Goal: Check status: Check status

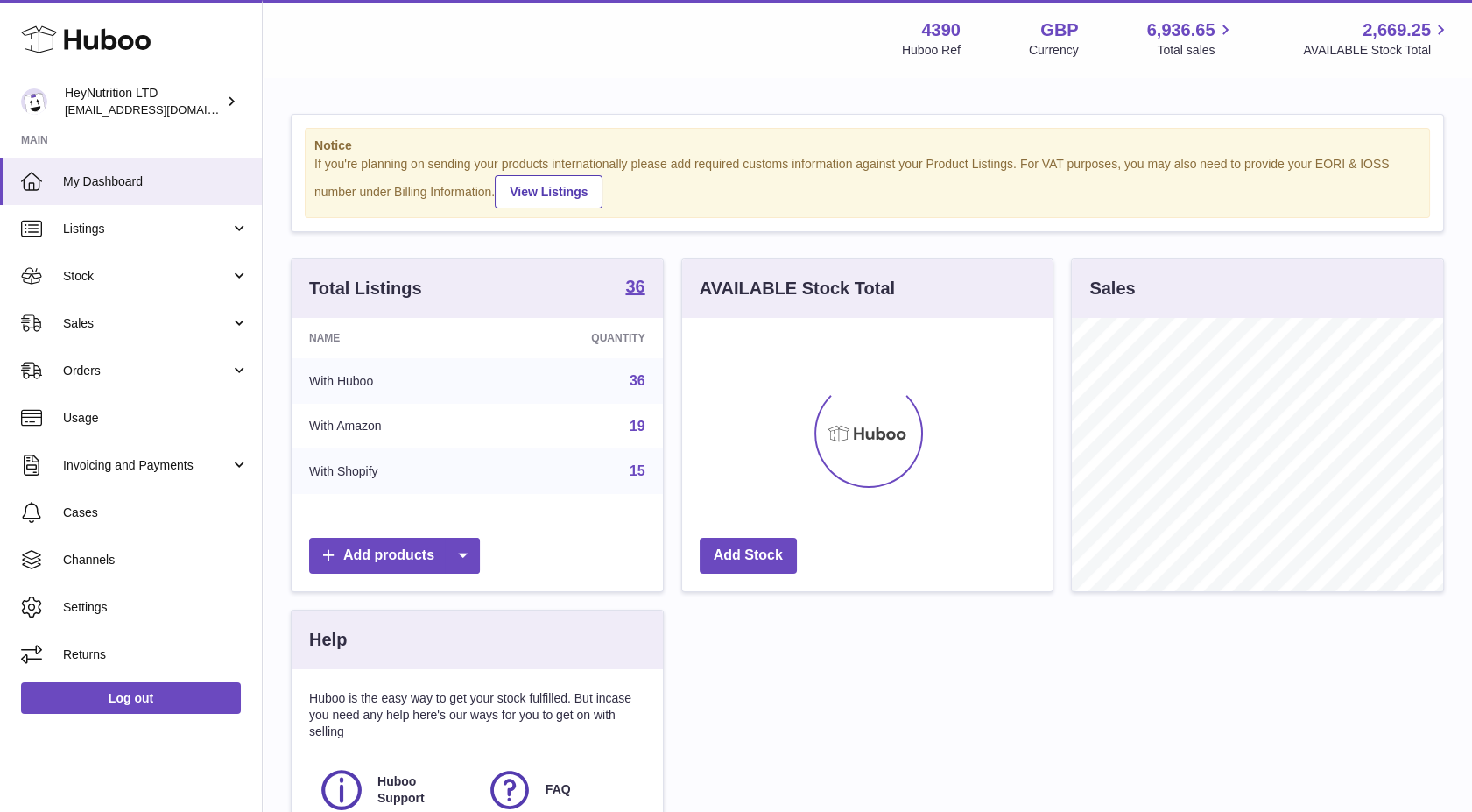
scroll to position [273, 371]
click at [115, 385] on link "Orders" at bounding box center [131, 371] width 262 height 47
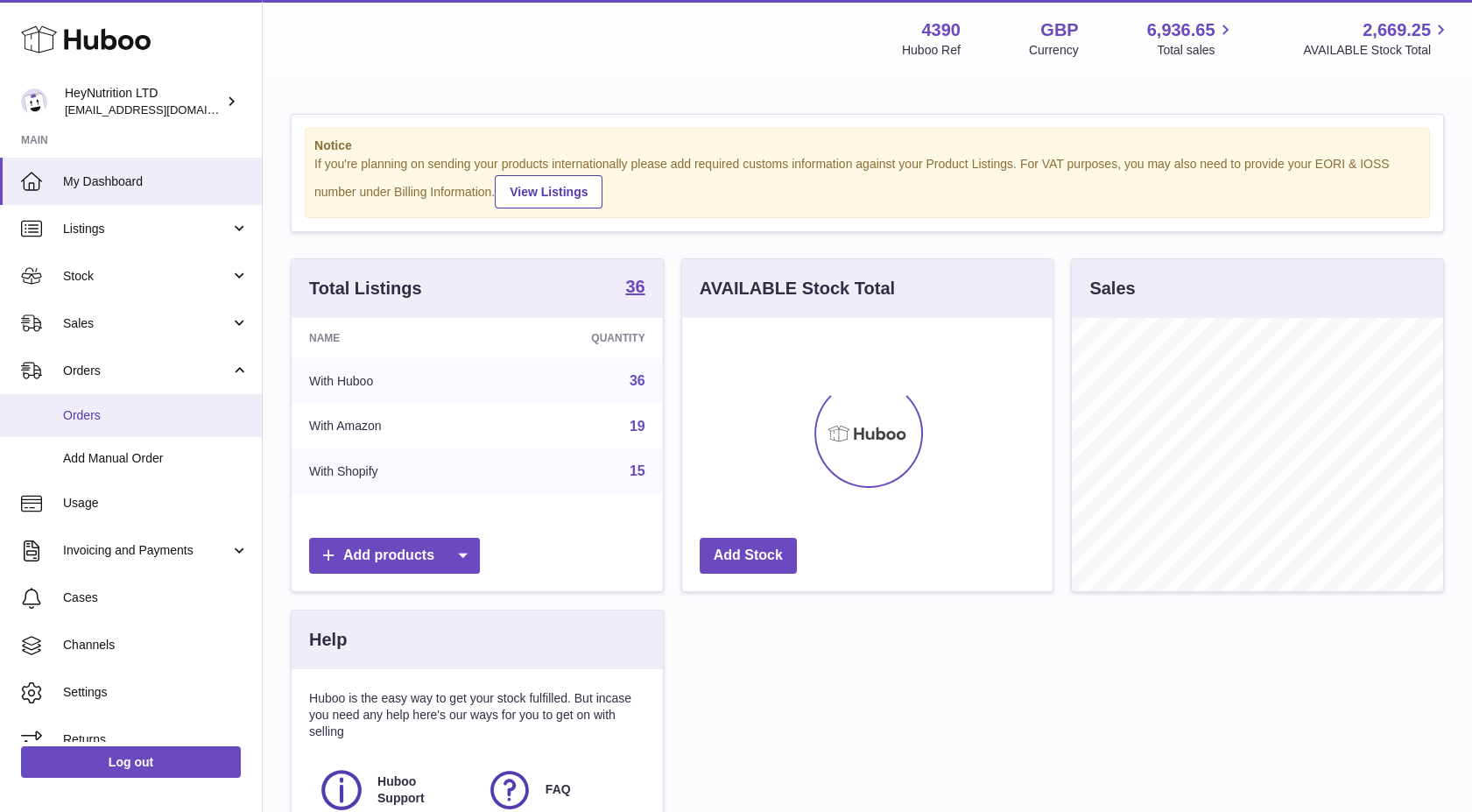
click at [122, 414] on span "Orders" at bounding box center [156, 415] width 185 height 17
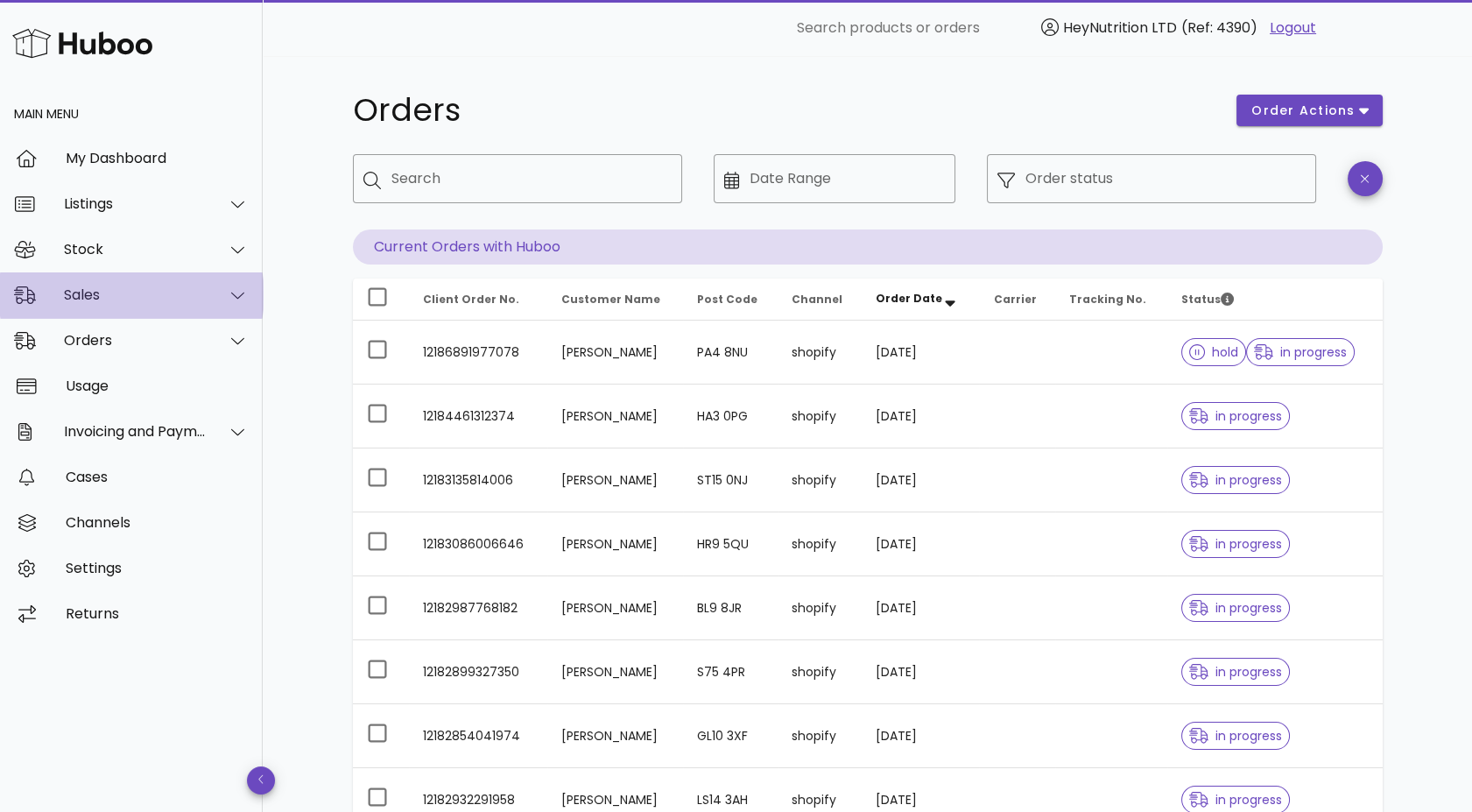
click at [154, 306] on div "Sales" at bounding box center [131, 295] width 263 height 46
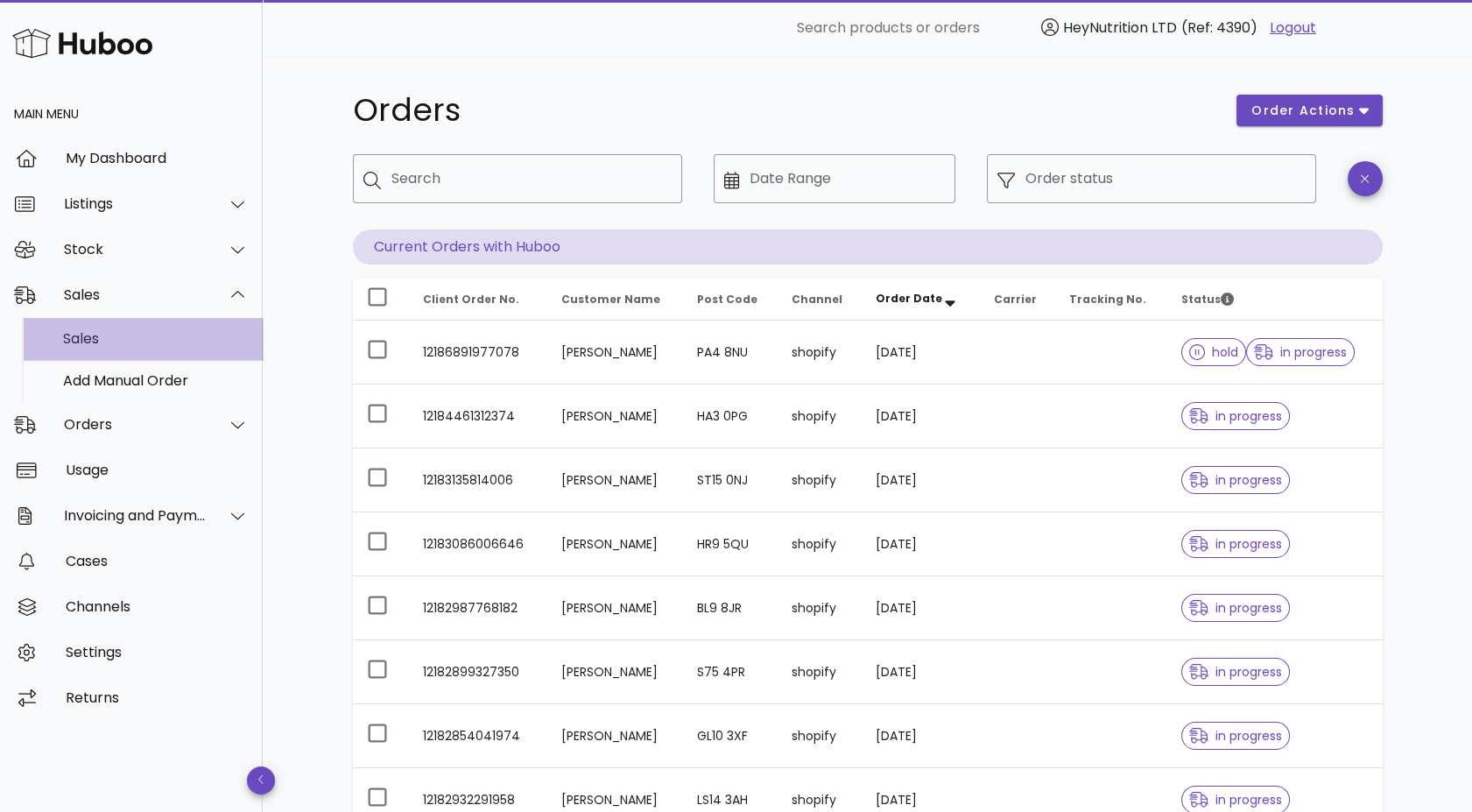
click at [122, 337] on div "Sales" at bounding box center [156, 338] width 185 height 17
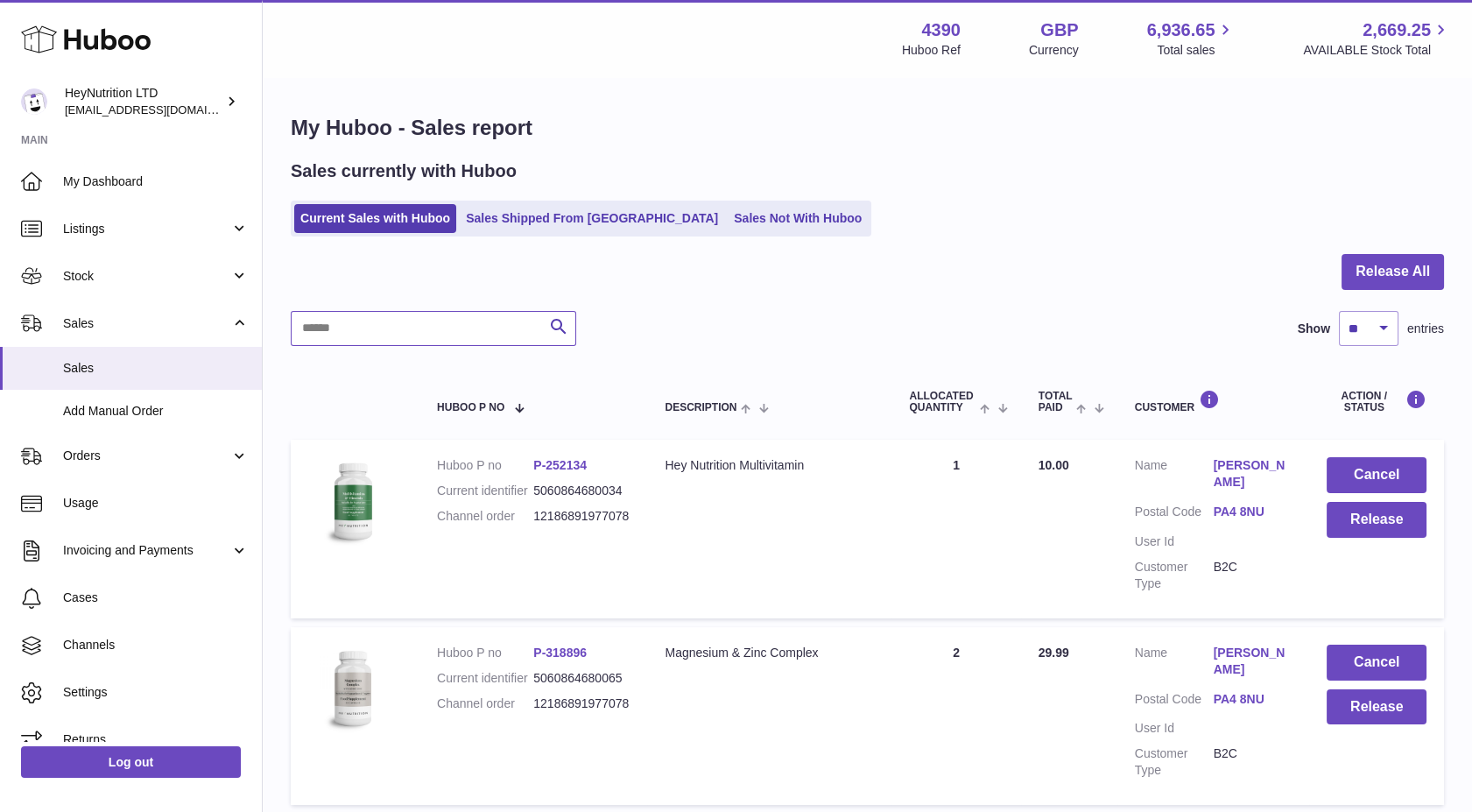
click at [408, 315] on input "text" at bounding box center [433, 329] width 286 height 35
paste input "**********"
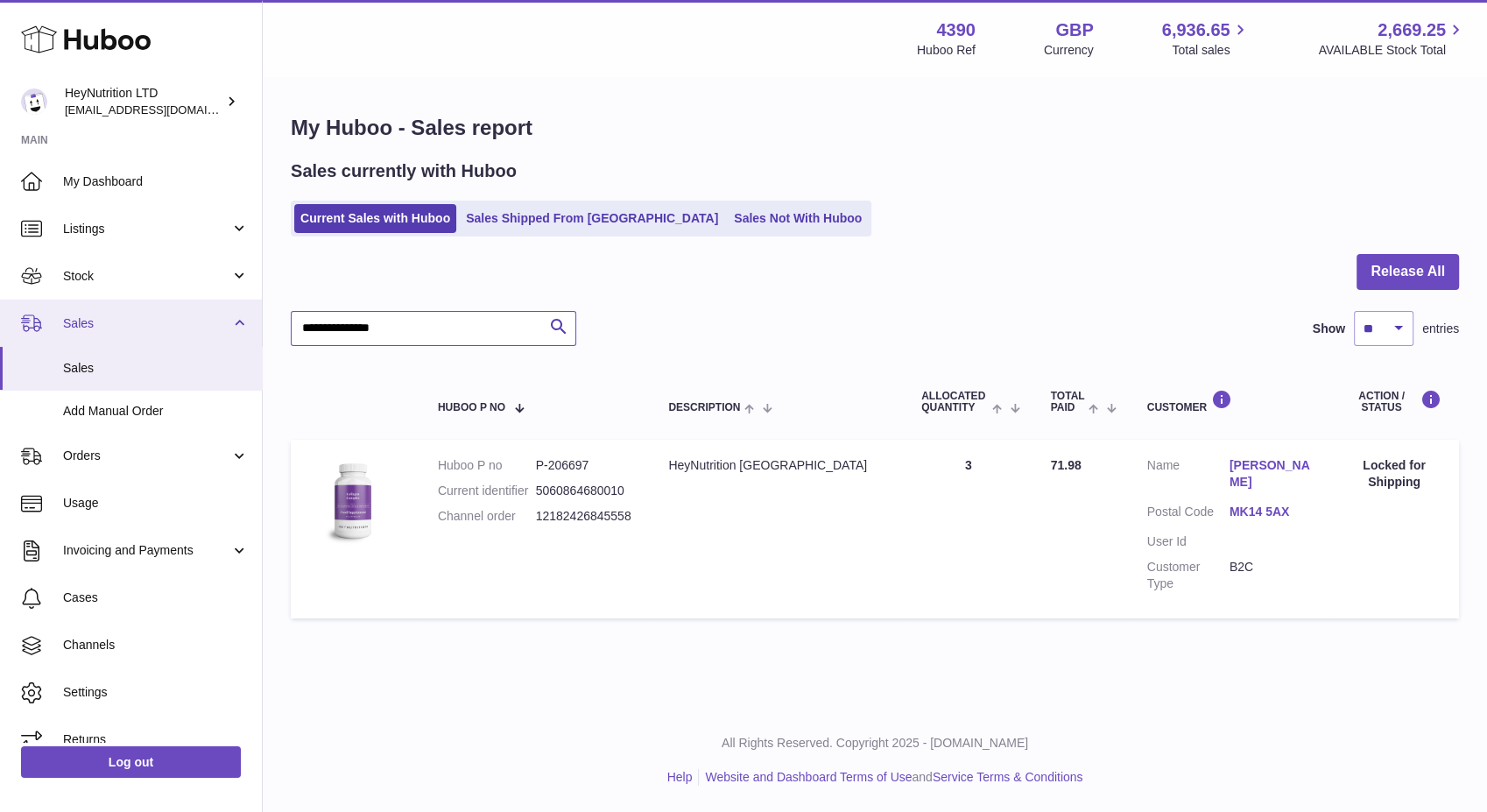
drag, startPoint x: 451, startPoint y: 329, endPoint x: 219, endPoint y: 324, distance: 232.1
click at [219, 324] on div "Huboo HeyNutrition LTD [EMAIL_ADDRESS][DOMAIN_NAME] Main My Dashboard Listings …" at bounding box center [744, 406] width 1487 height 812
paste input "text"
type input "**********"
